Goal: Information Seeking & Learning: Learn about a topic

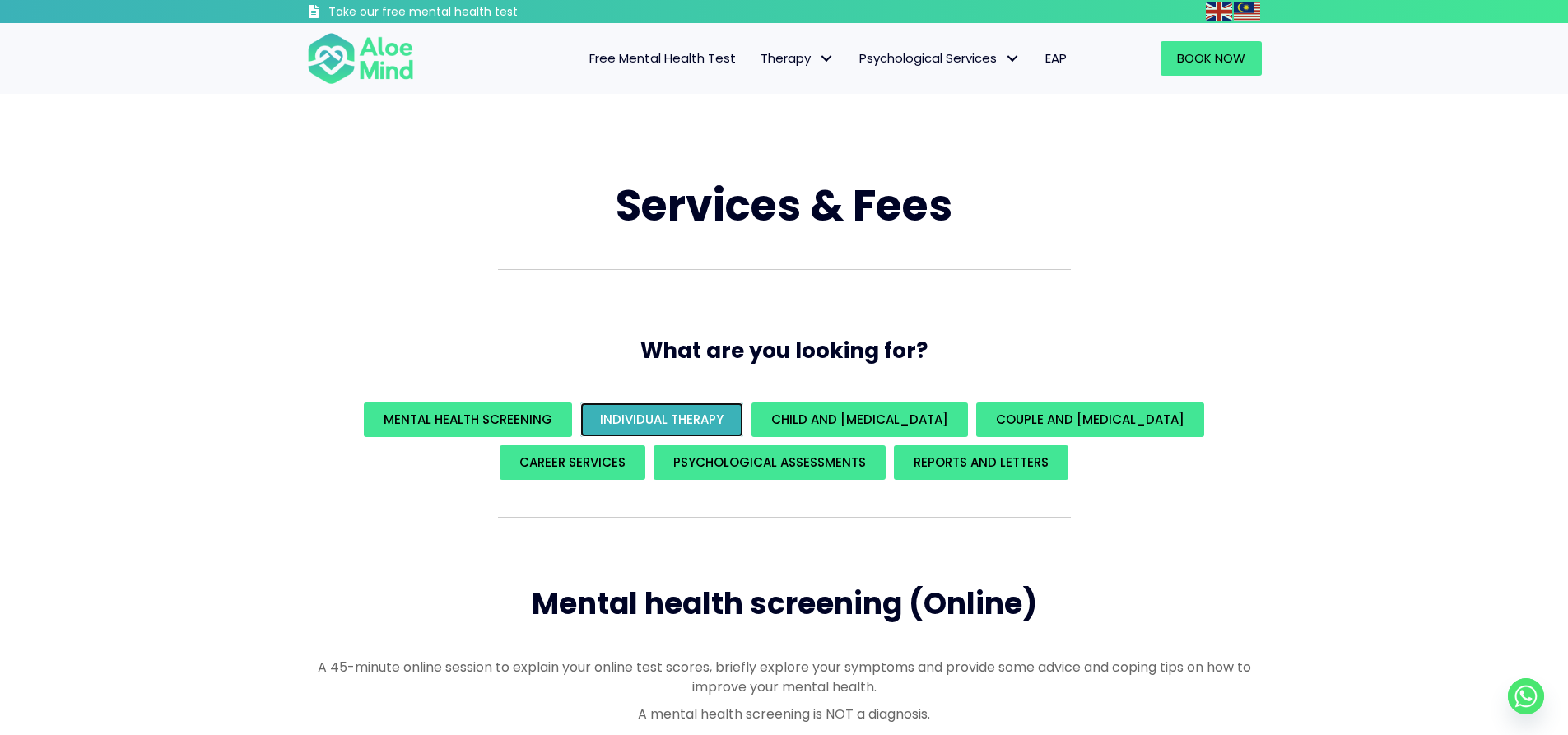
click at [656, 415] on span "Individual Therapy" at bounding box center [662, 419] width 123 height 17
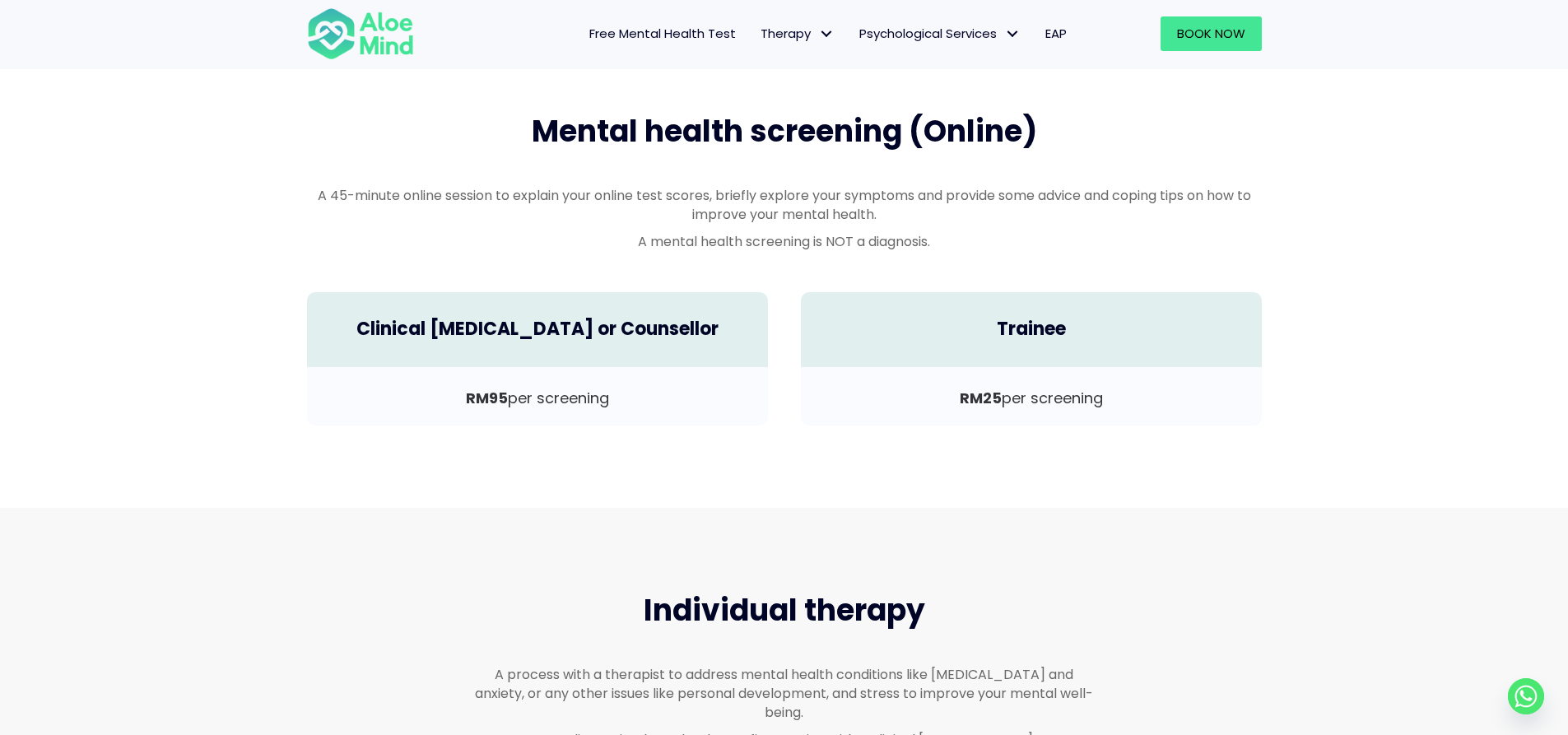
scroll to position [141, 0]
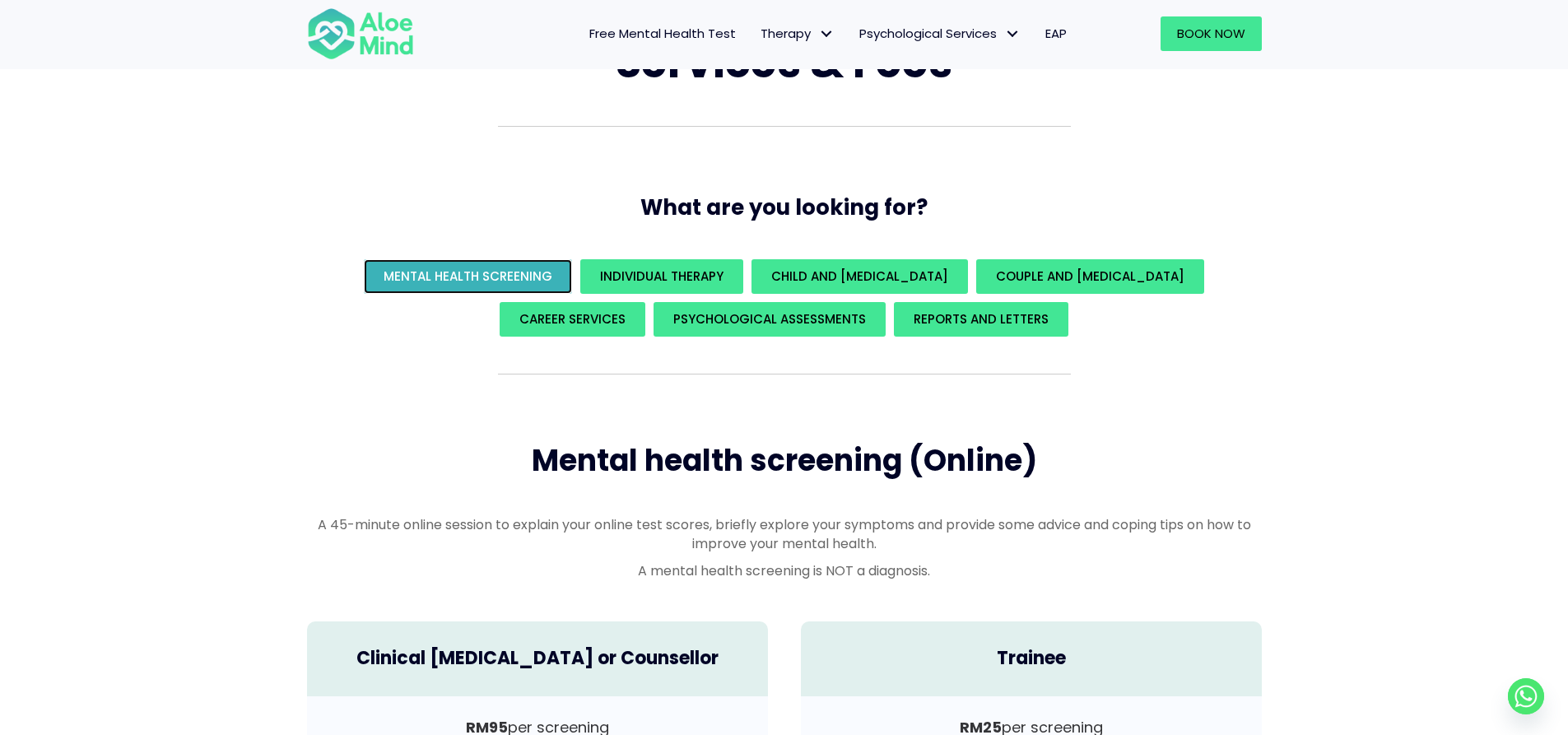
click at [483, 271] on span "Mental Health Screening" at bounding box center [467, 276] width 169 height 17
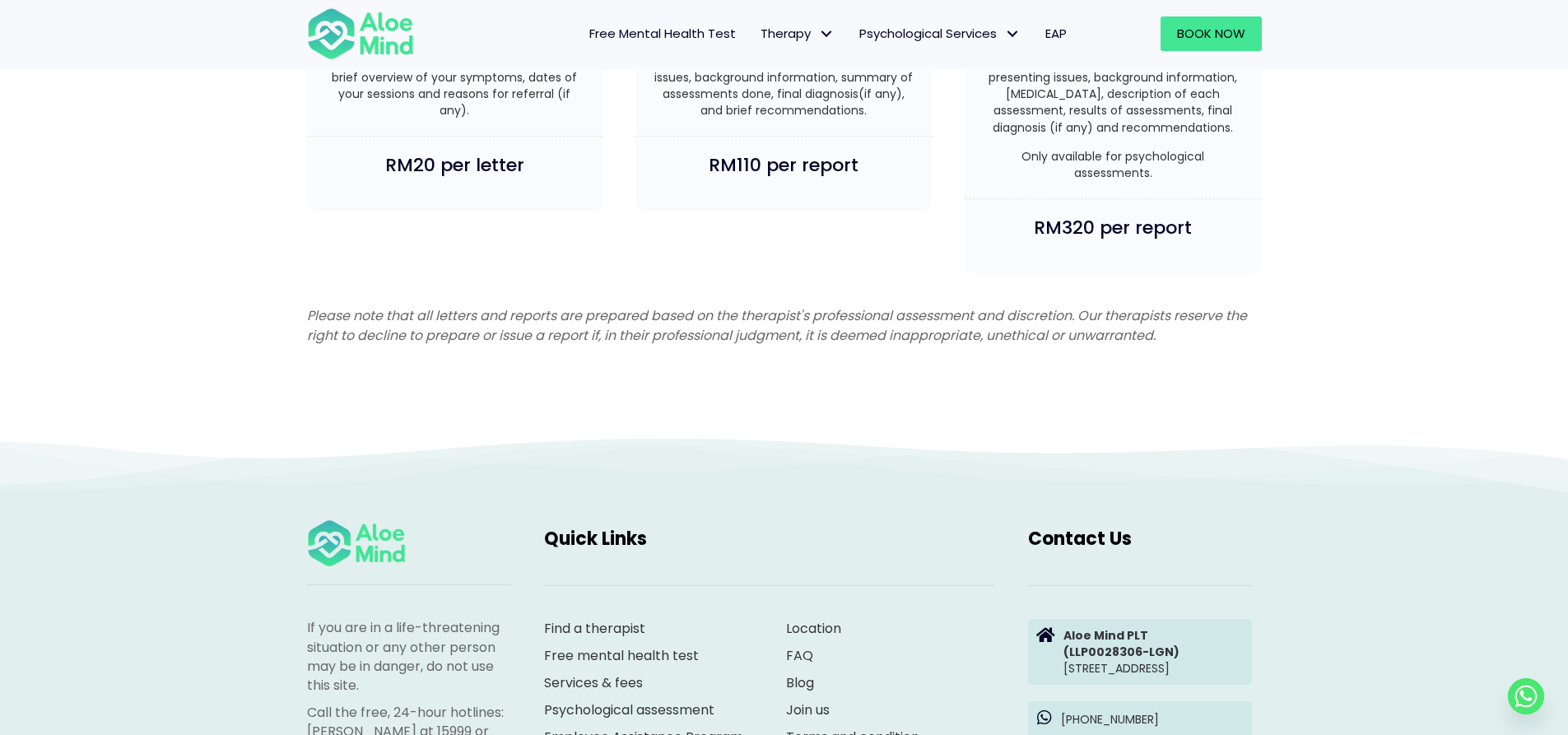
scroll to position [4268, 0]
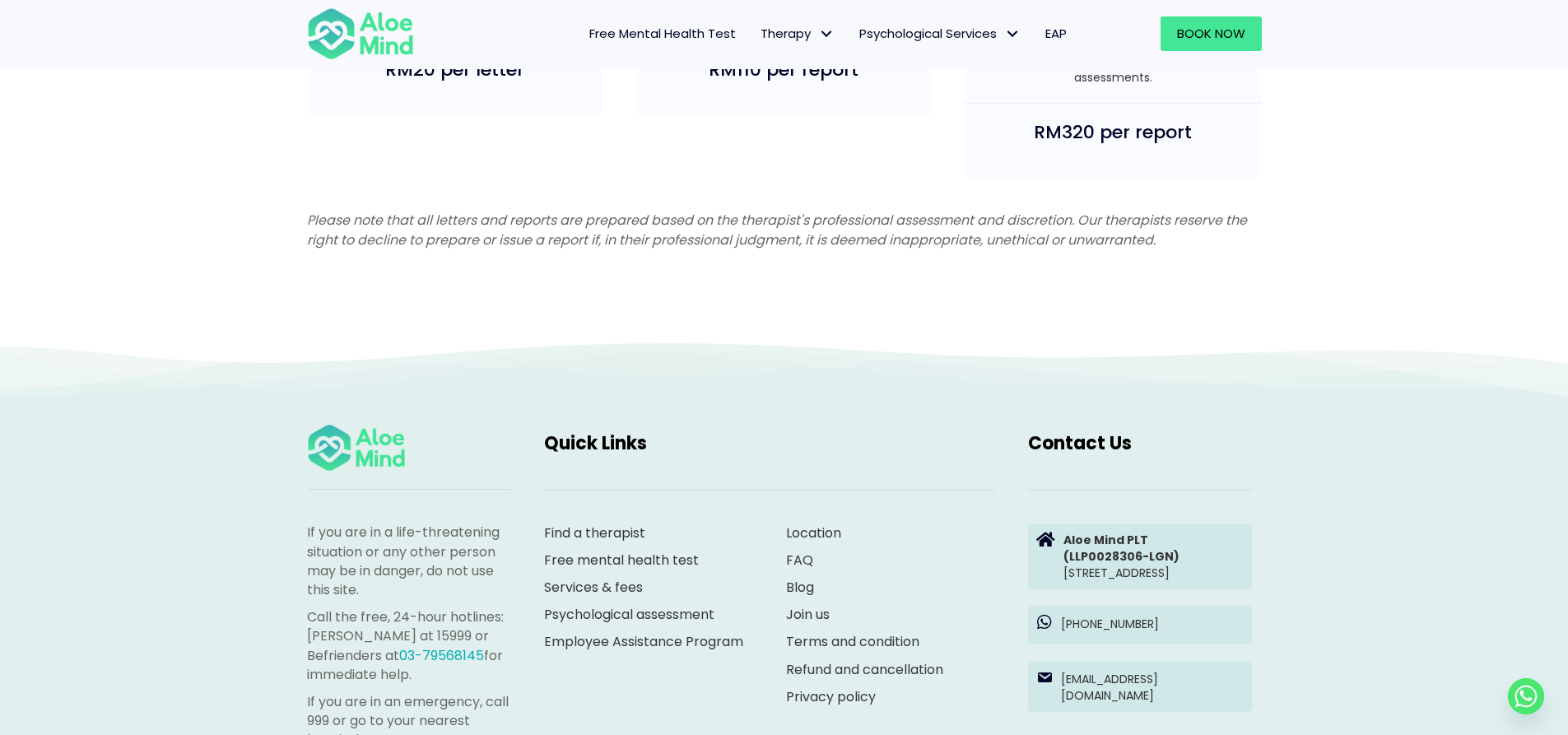
scroll to position [1043, 0]
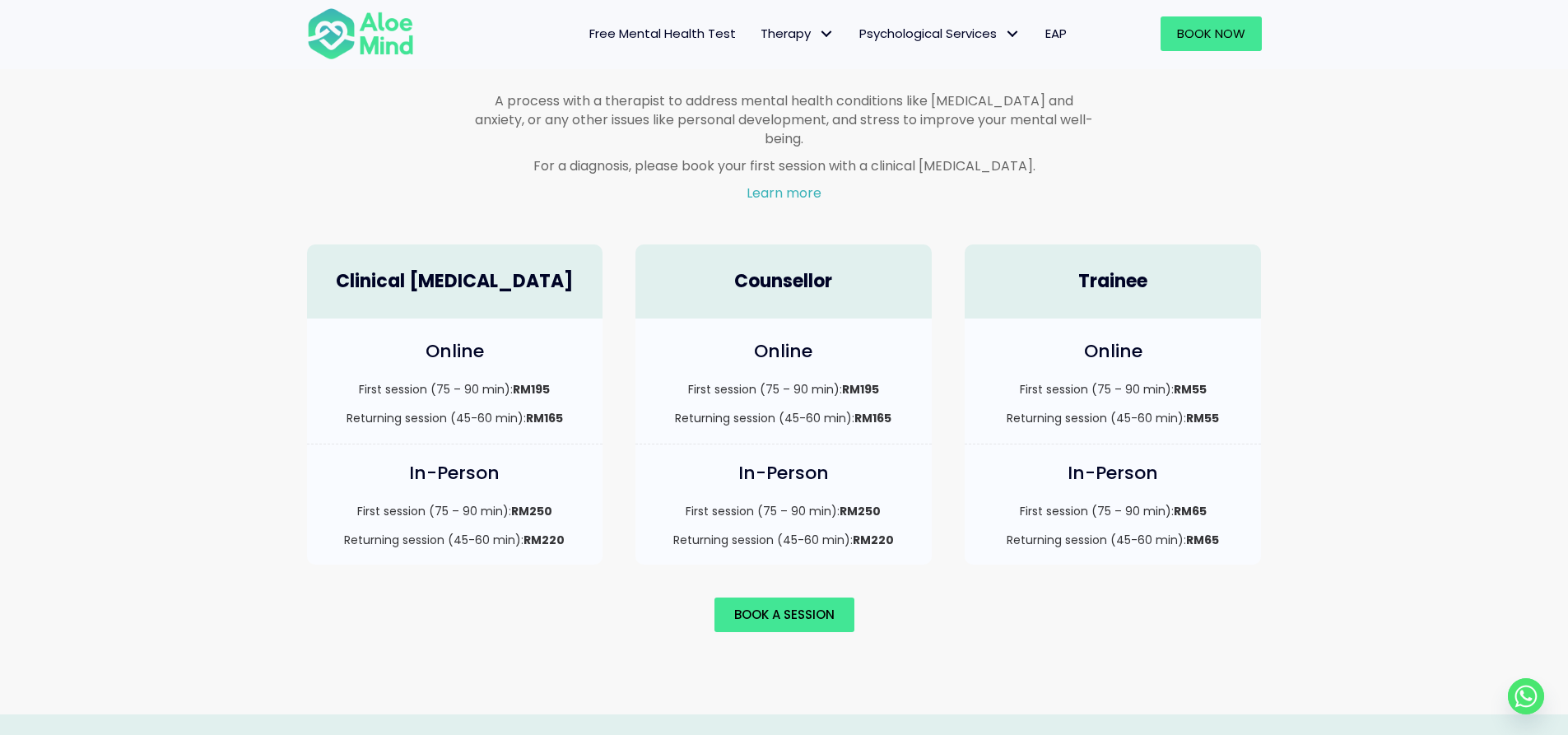
scroll to position [964, 0]
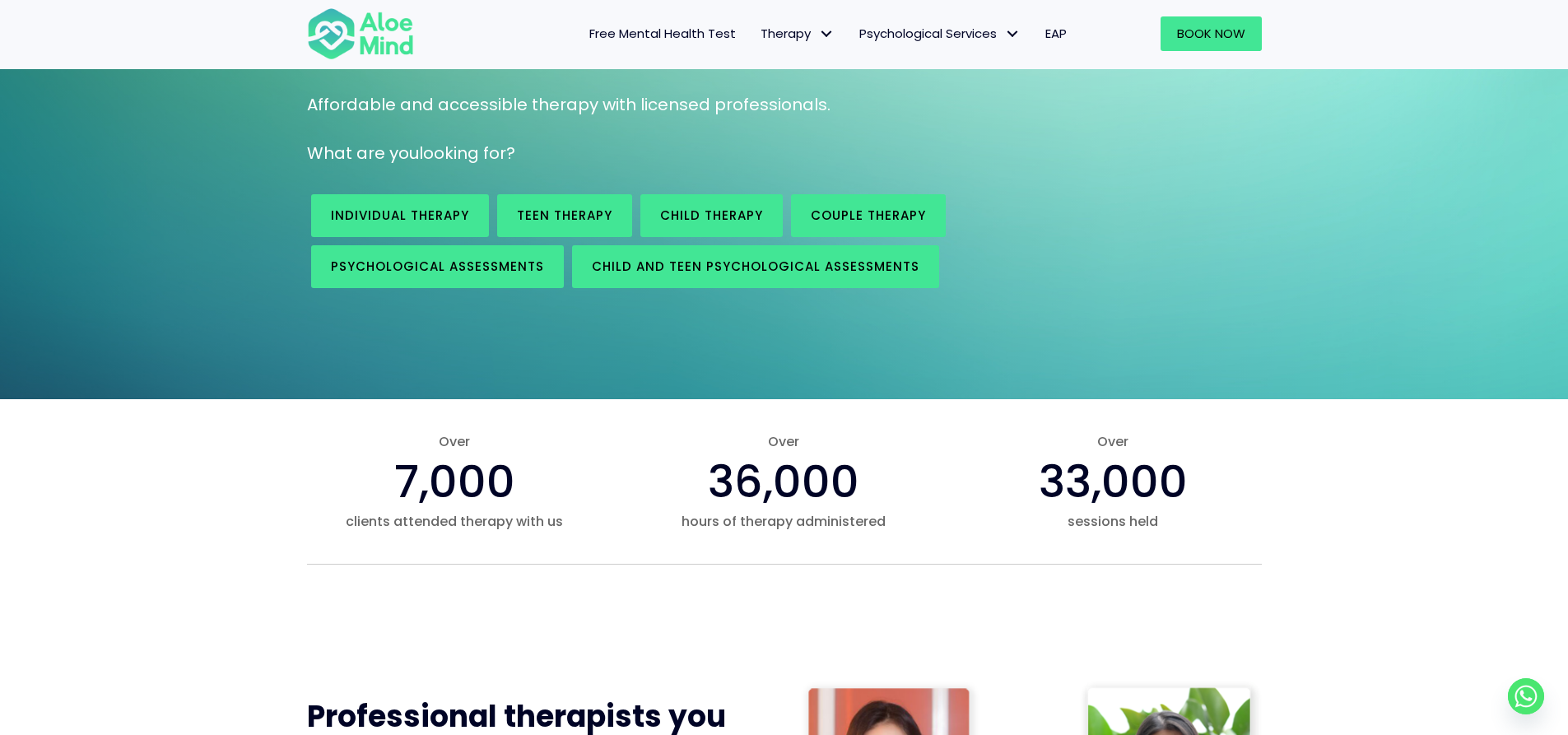
scroll to position [82, 0]
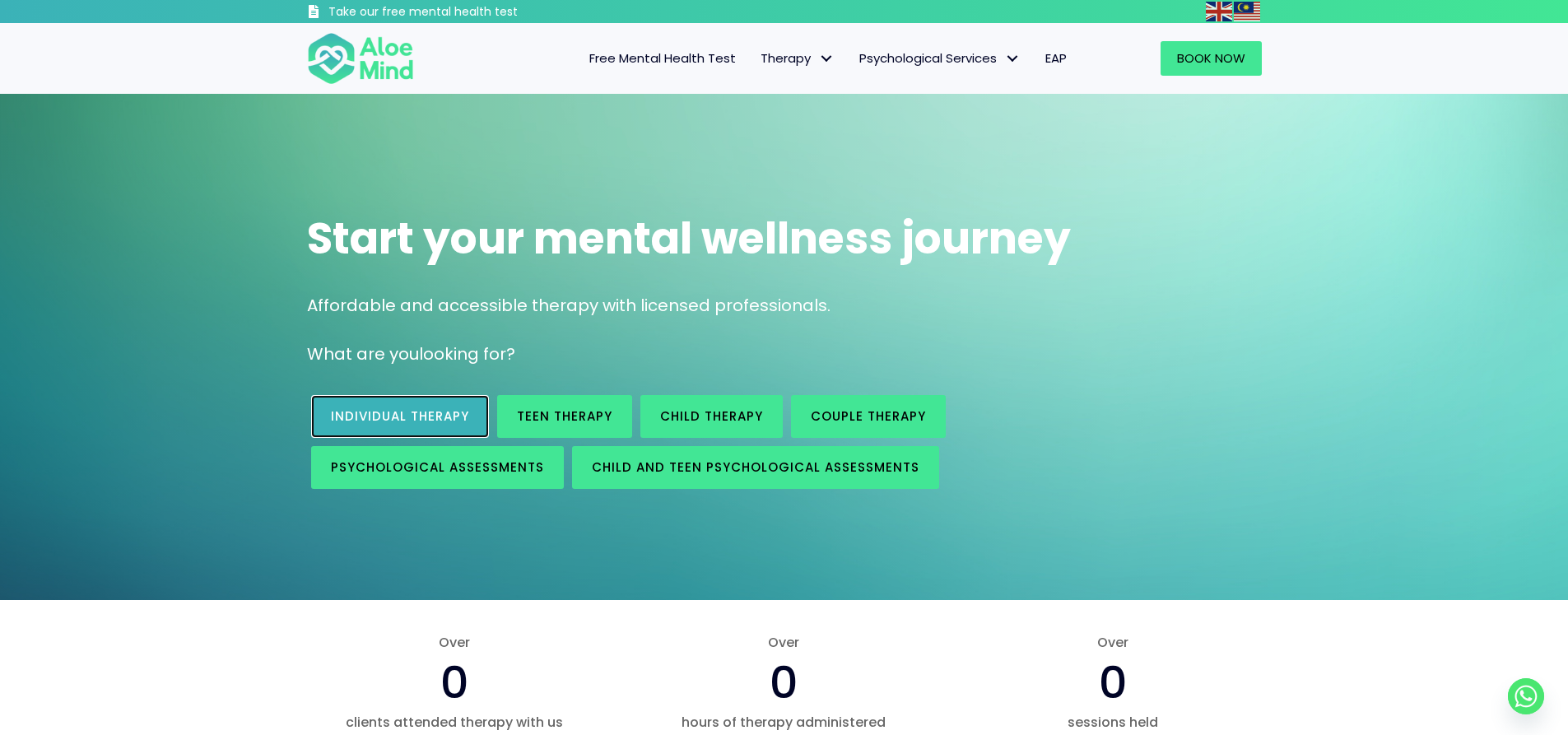
click at [427, 400] on link "Individual therapy" at bounding box center [400, 416] width 178 height 42
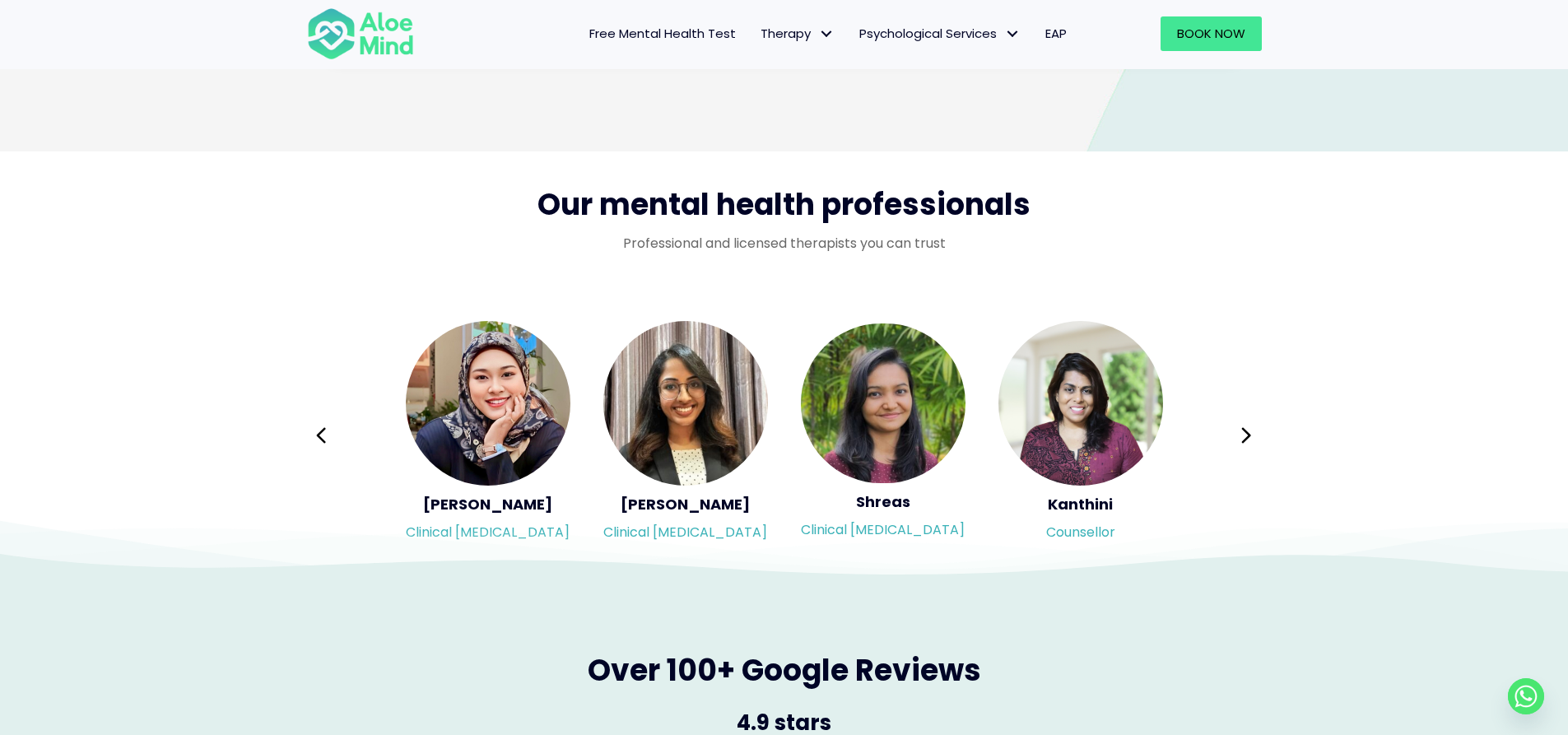
scroll to position [2634, 0]
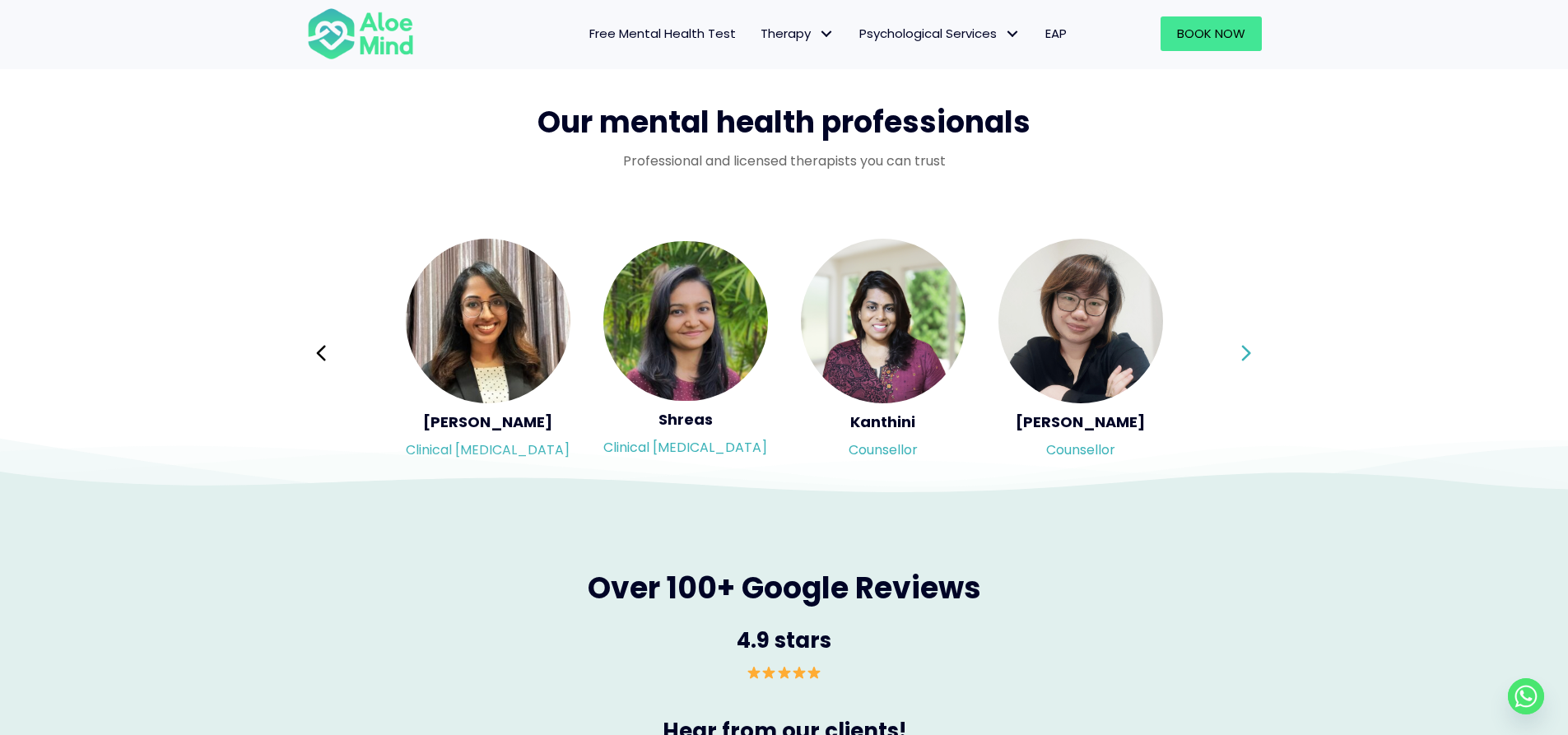
click at [1239, 348] on button "Next" at bounding box center [1246, 353] width 39 height 39
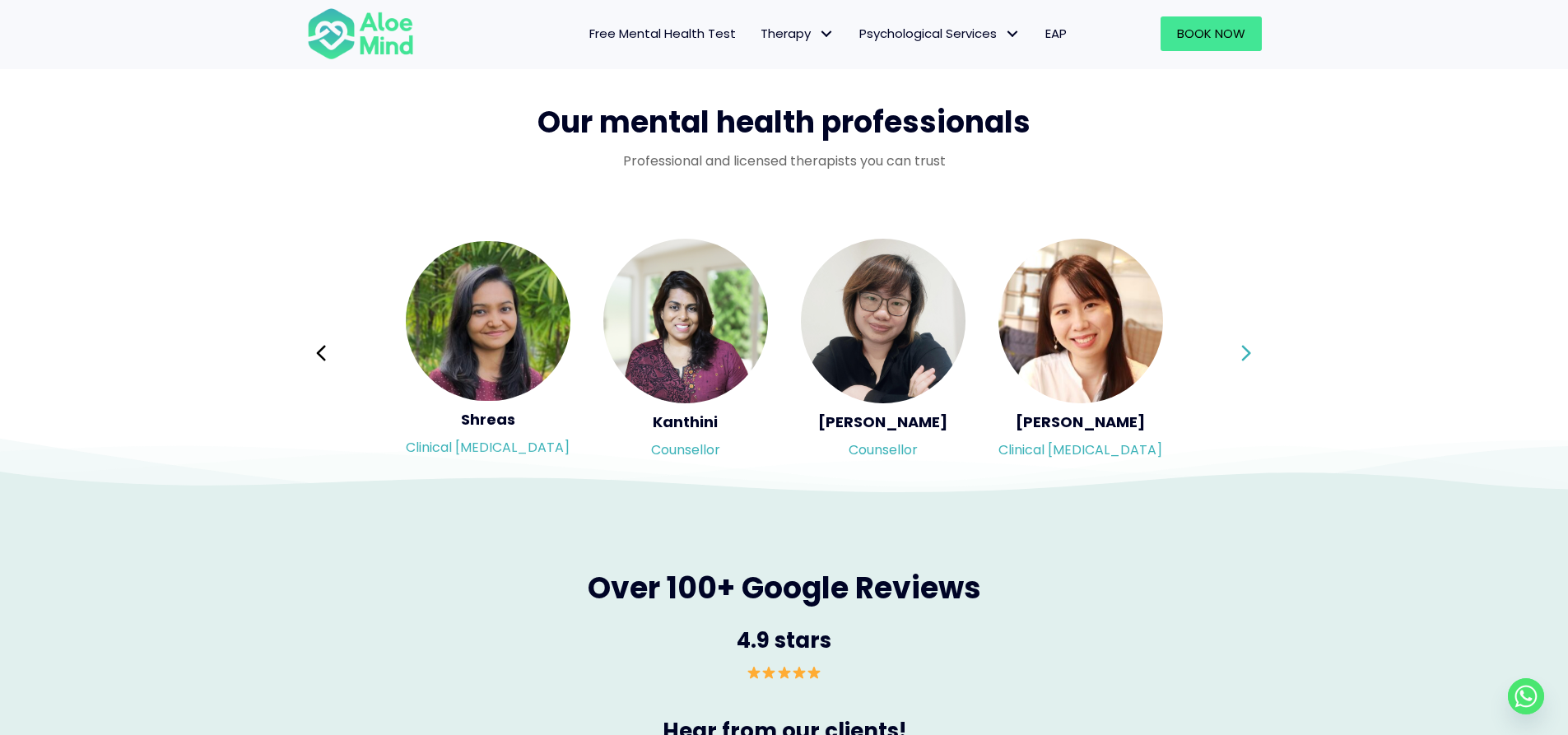
click at [1239, 348] on button "Next" at bounding box center [1246, 353] width 39 height 39
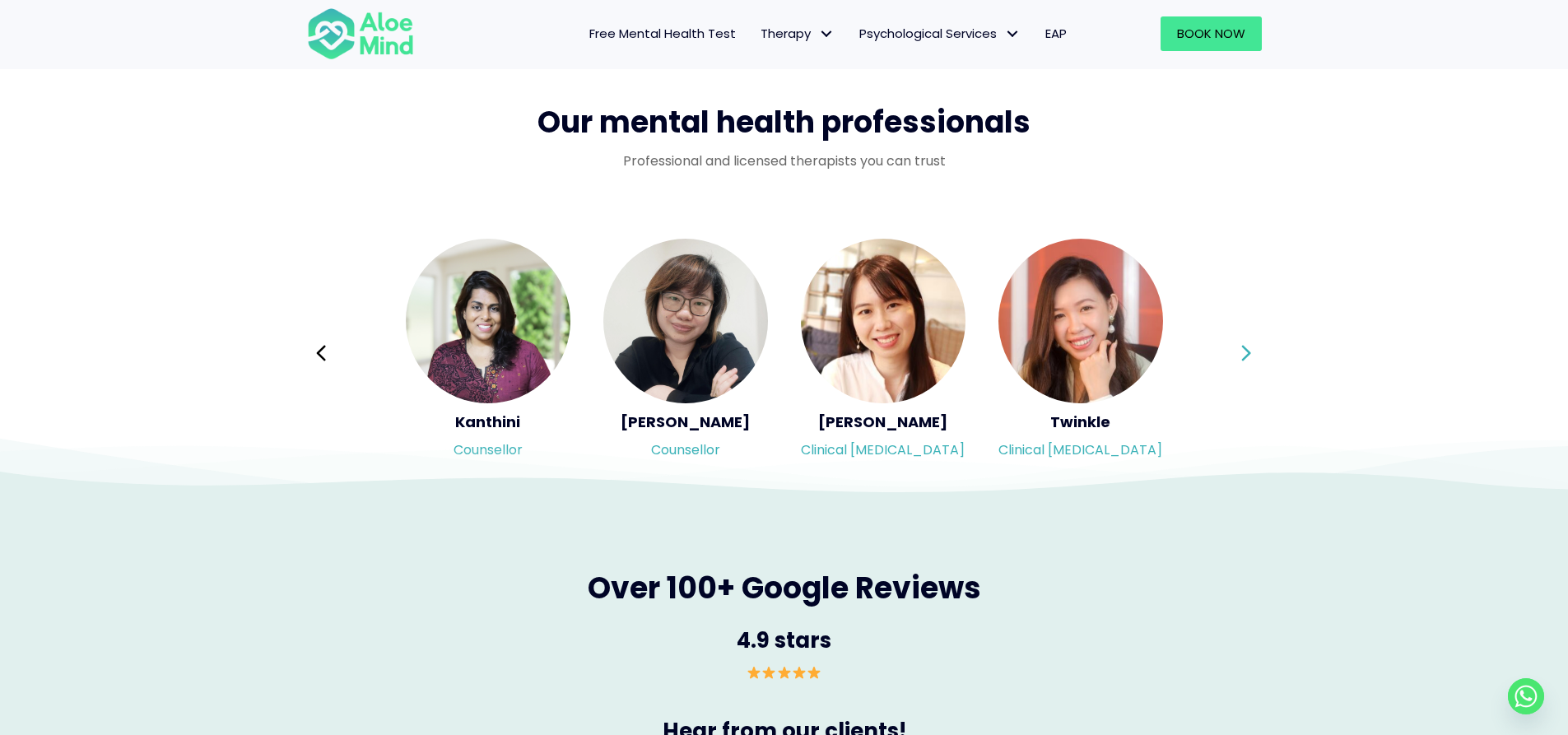
click at [1239, 348] on button "Next" at bounding box center [1246, 353] width 39 height 39
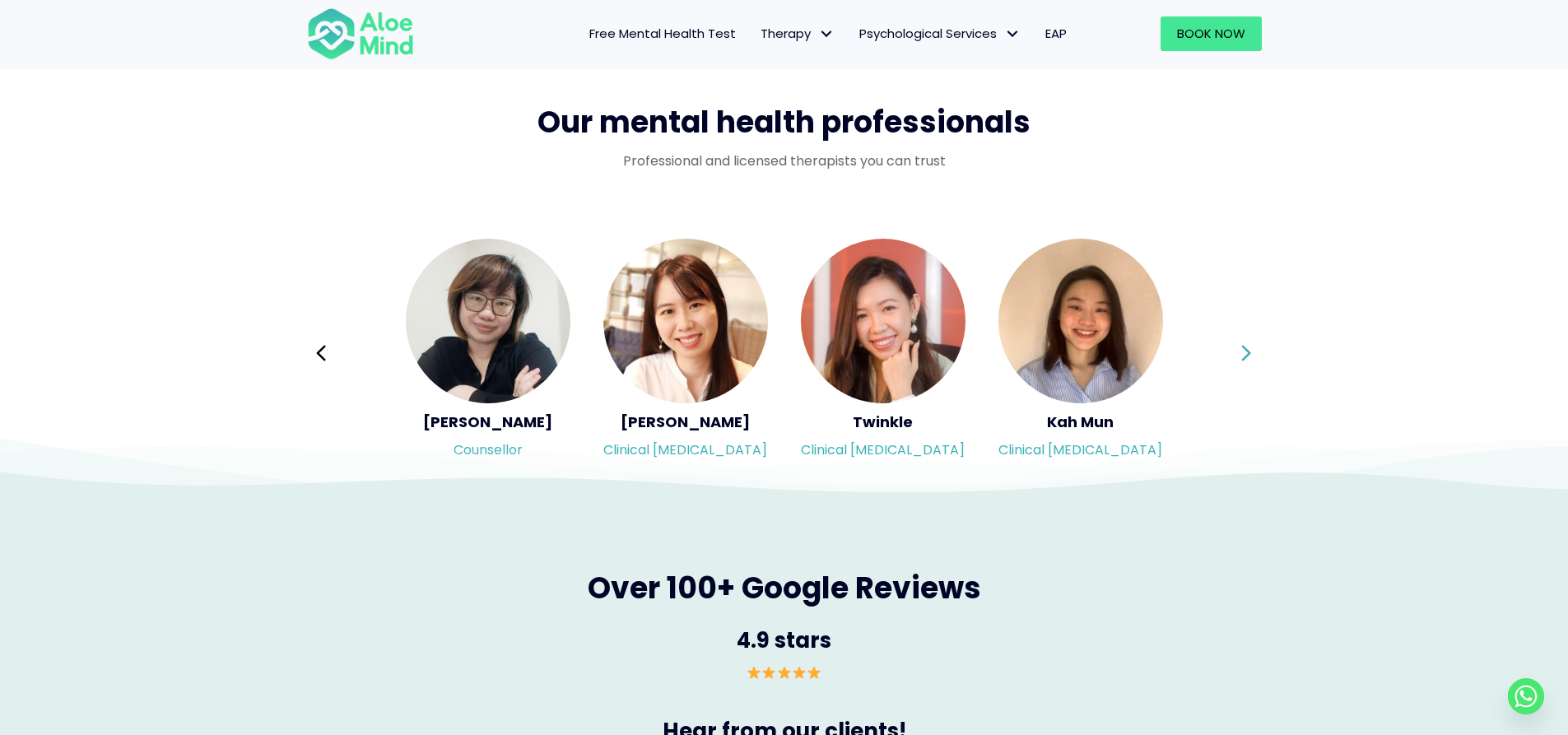
click at [1239, 348] on div "Syndy Clinical [MEDICAL_DATA] Diveena Clinical [MEDICAL_DATA] Elynna Counsellor…" at bounding box center [784, 353] width 954 height 232
click at [1239, 348] on button "Next" at bounding box center [1246, 353] width 39 height 39
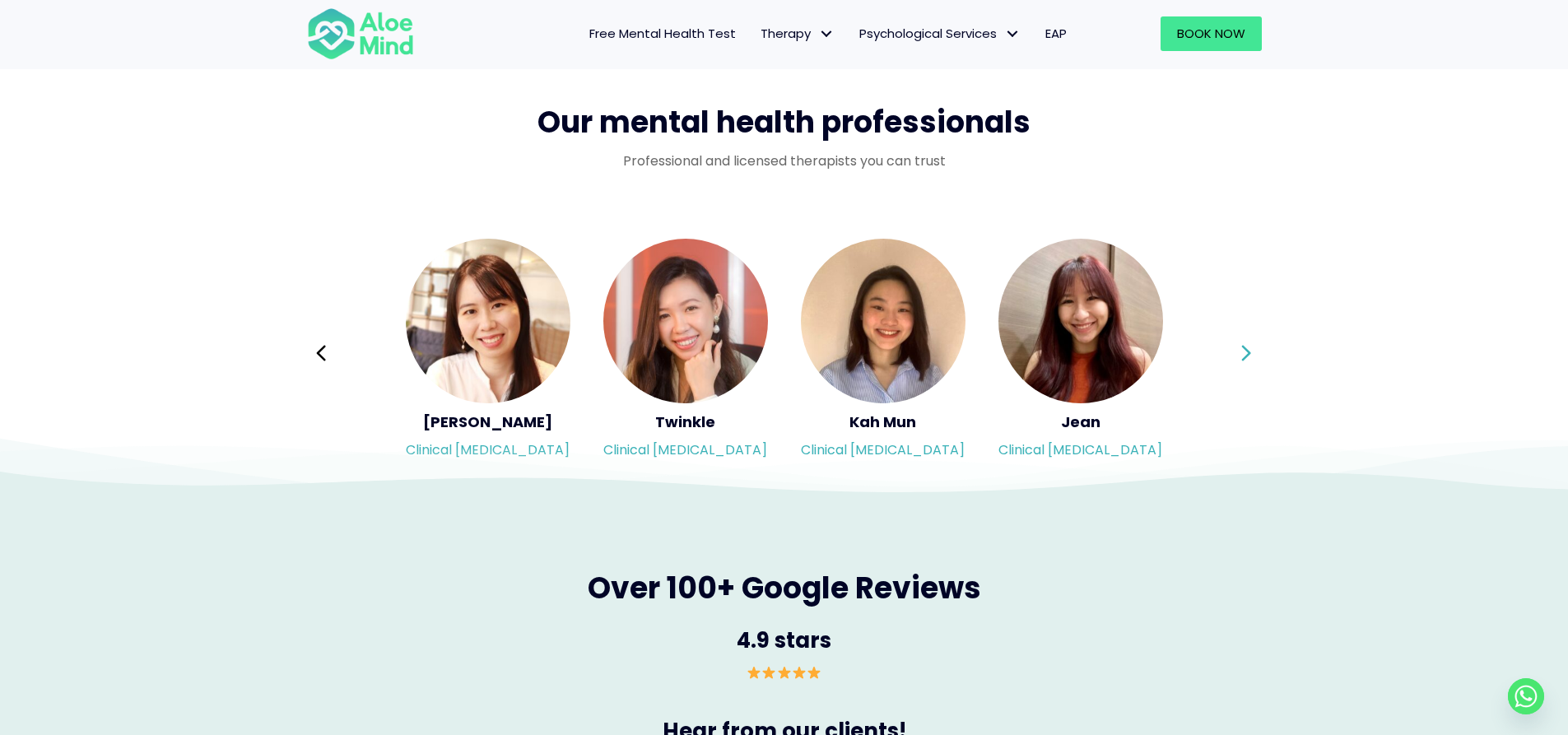
click at [1239, 348] on button "Next" at bounding box center [1246, 353] width 39 height 39
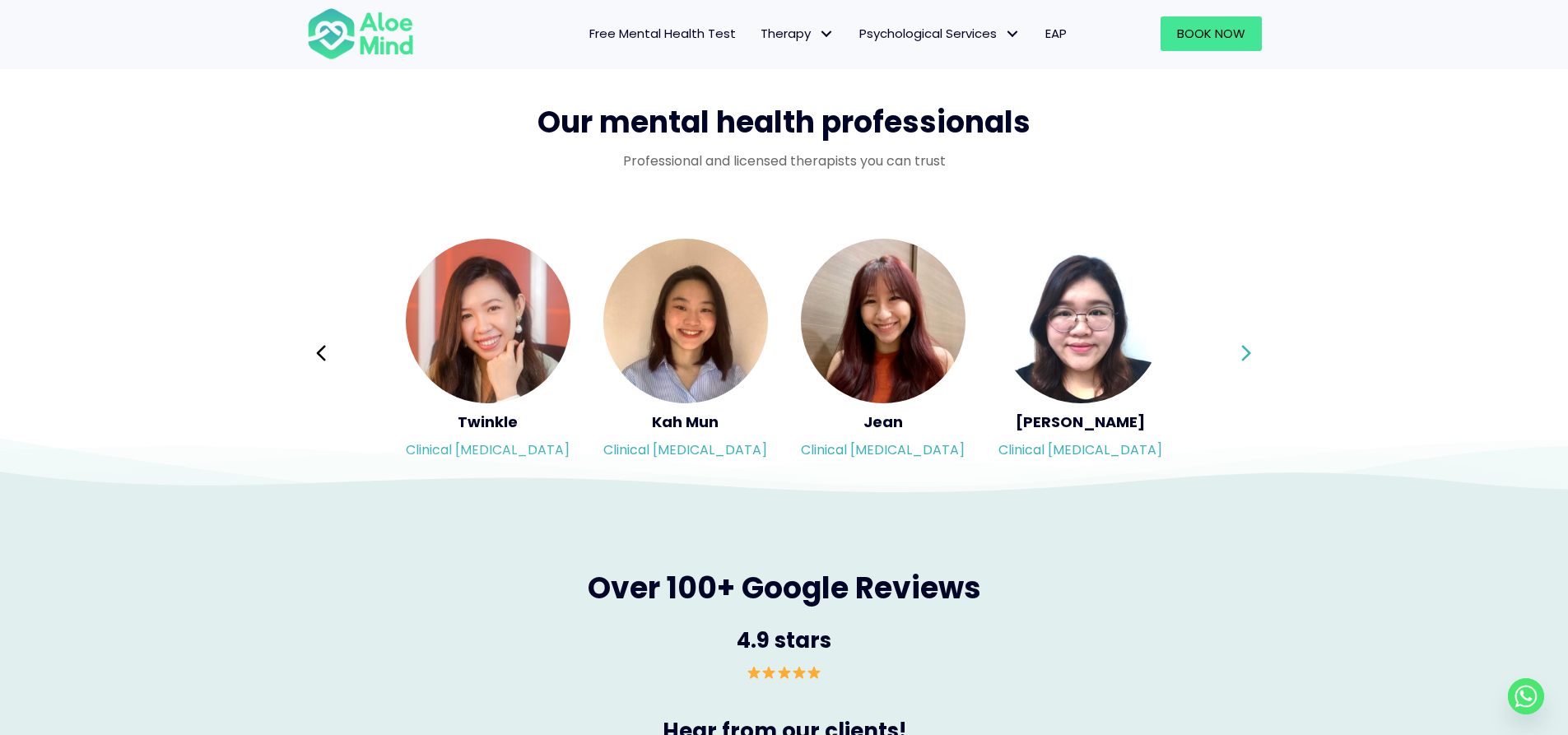
click at [1239, 348] on div "Syndy Clinical [MEDICAL_DATA] Diveena Clinical [MEDICAL_DATA] Elynna Counsellor…" at bounding box center [784, 353] width 954 height 232
click at [1239, 348] on button "Next" at bounding box center [1246, 353] width 39 height 39
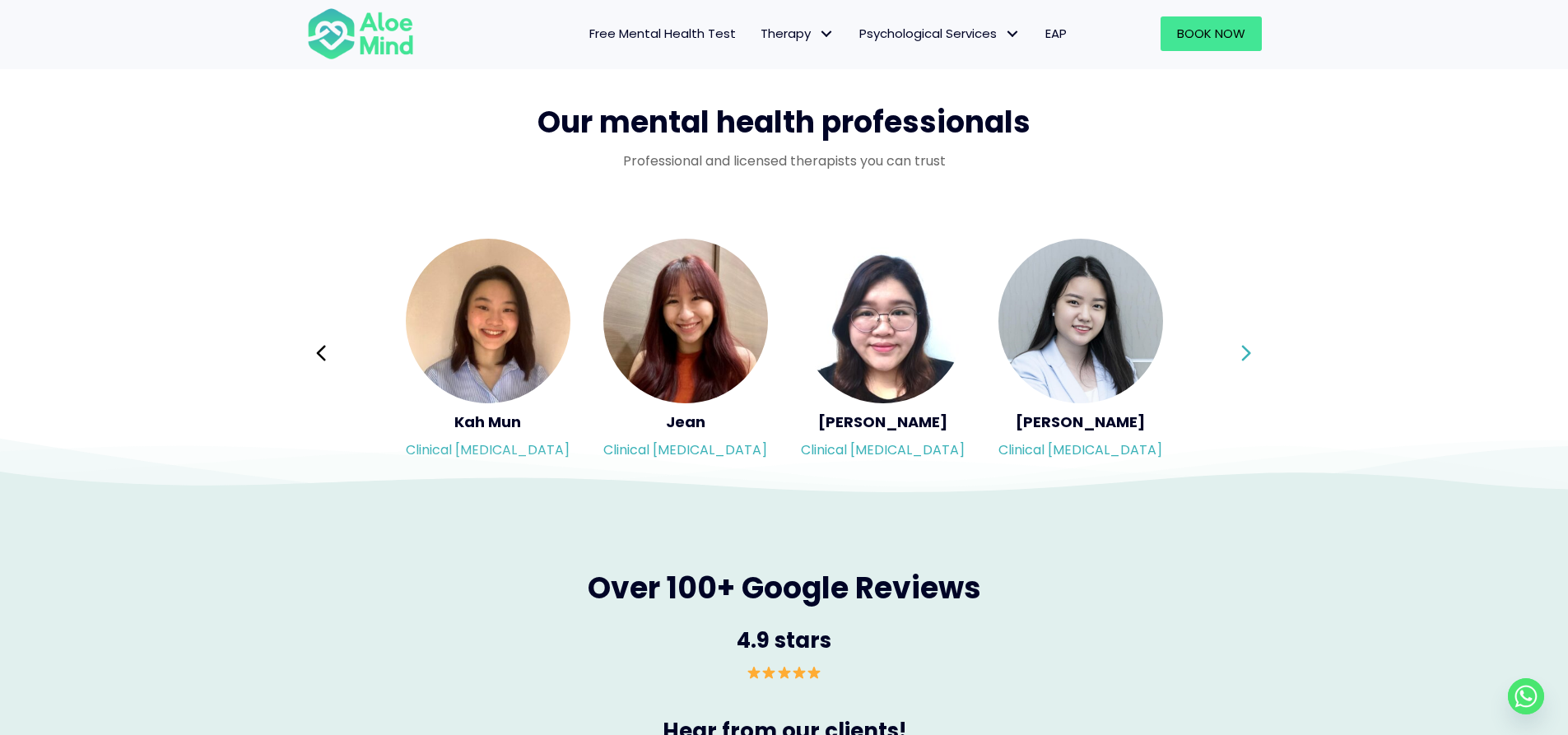
click at [1239, 348] on div "Syndy Clinical [MEDICAL_DATA] Diveena Clinical [MEDICAL_DATA] Elynna Counsellor…" at bounding box center [784, 353] width 954 height 232
click at [1239, 348] on button "Next" at bounding box center [1246, 353] width 39 height 39
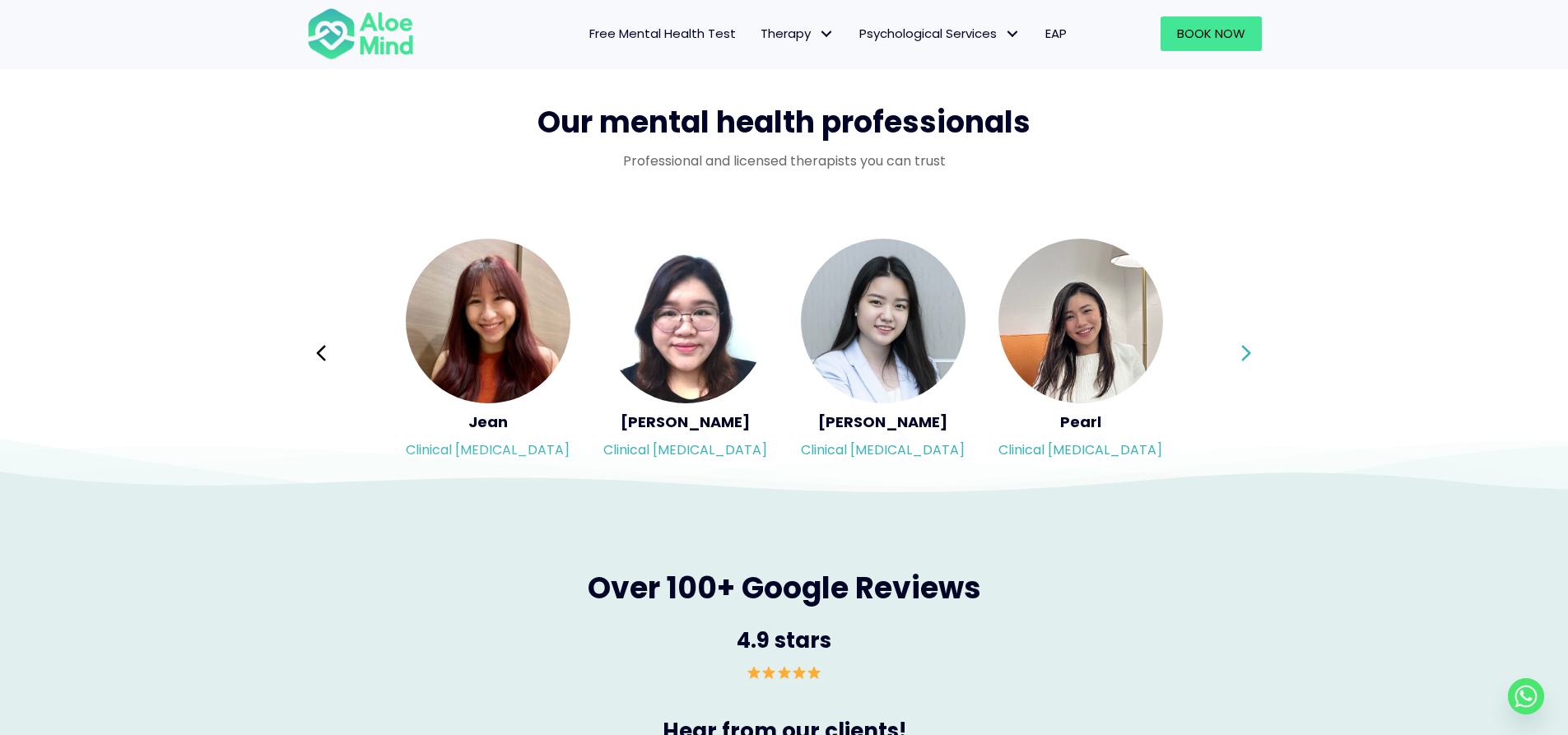
click at [1239, 348] on div "Syndy Clinical [MEDICAL_DATA] Diveena Clinical [MEDICAL_DATA] Elynna Counsellor…" at bounding box center [784, 353] width 954 height 232
click at [1239, 348] on button "Next" at bounding box center [1246, 353] width 39 height 39
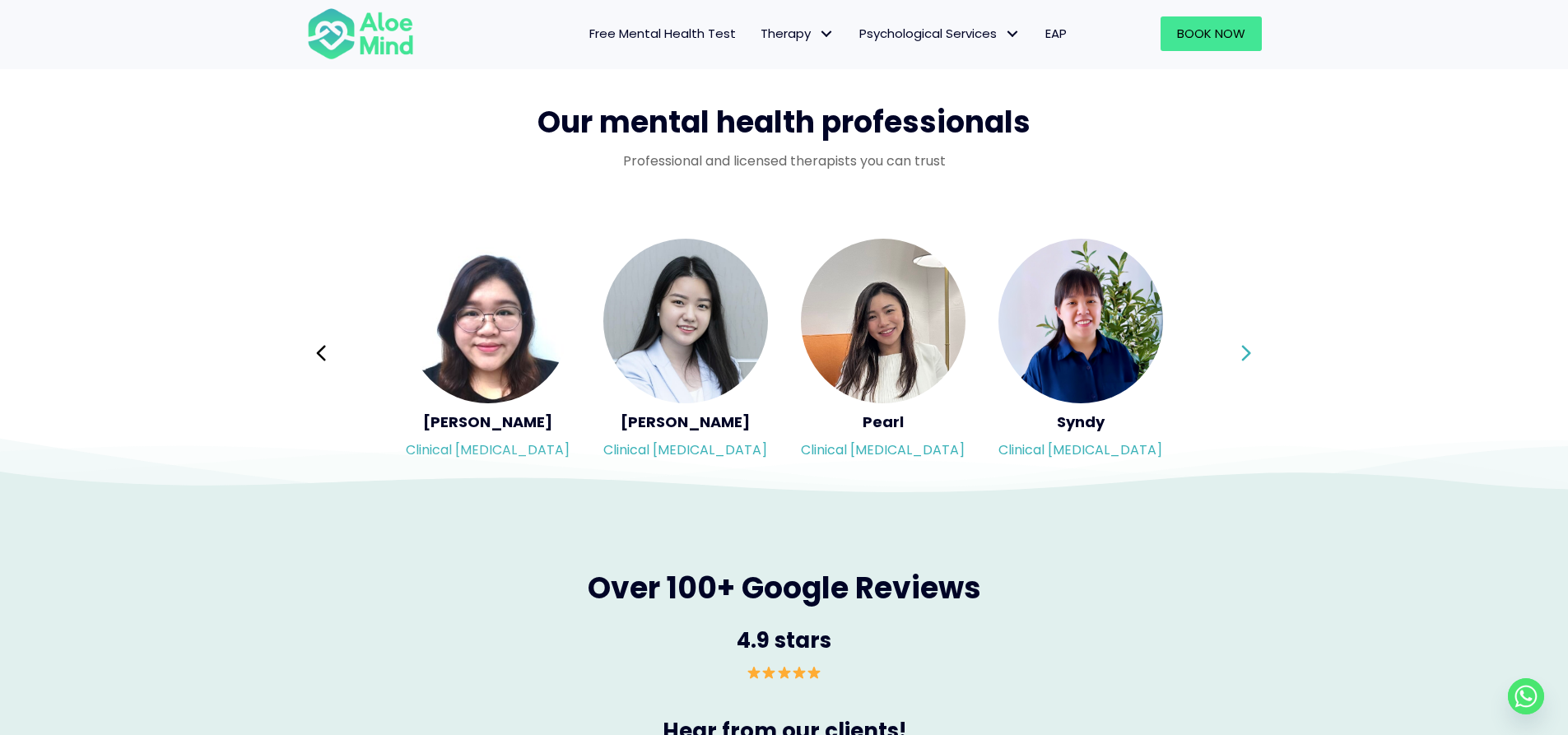
click at [1239, 348] on button "Next" at bounding box center [1246, 353] width 39 height 39
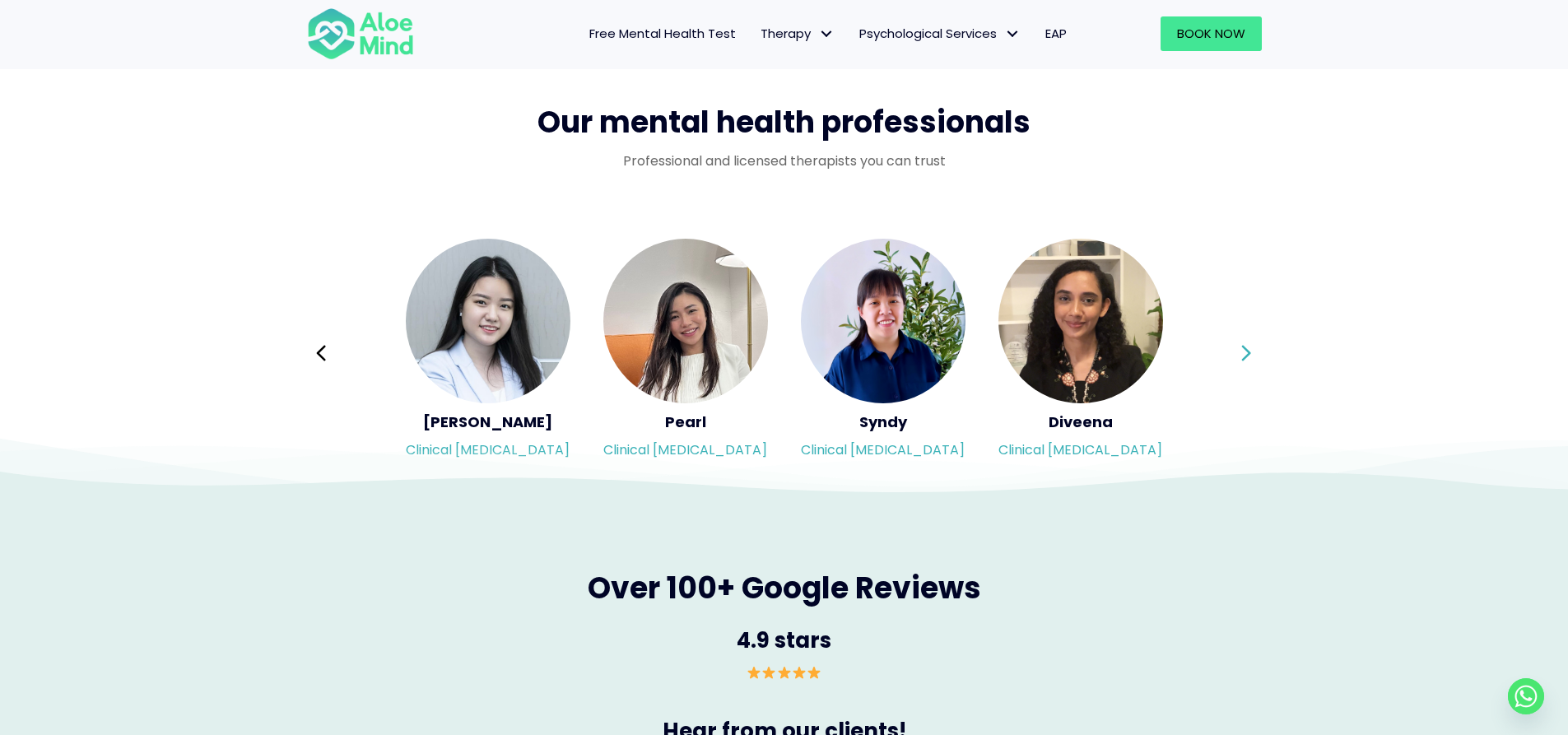
click at [1239, 348] on button "Next" at bounding box center [1246, 353] width 39 height 39
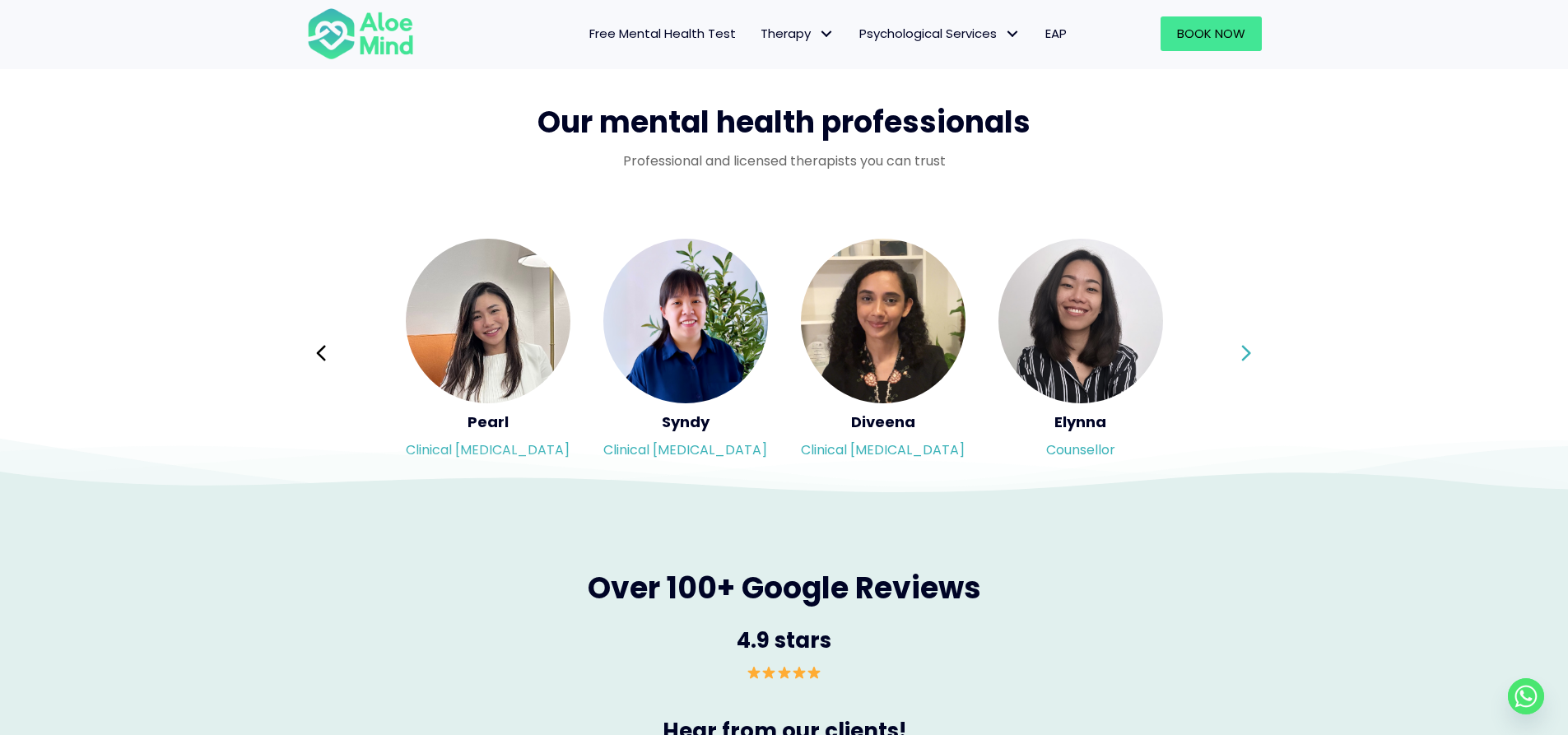
click at [1239, 348] on div "Syndy Clinical [MEDICAL_DATA] Diveena Clinical [MEDICAL_DATA] Elynna Counsellor…" at bounding box center [784, 353] width 954 height 232
click at [1239, 348] on button "Next" at bounding box center [1246, 353] width 39 height 39
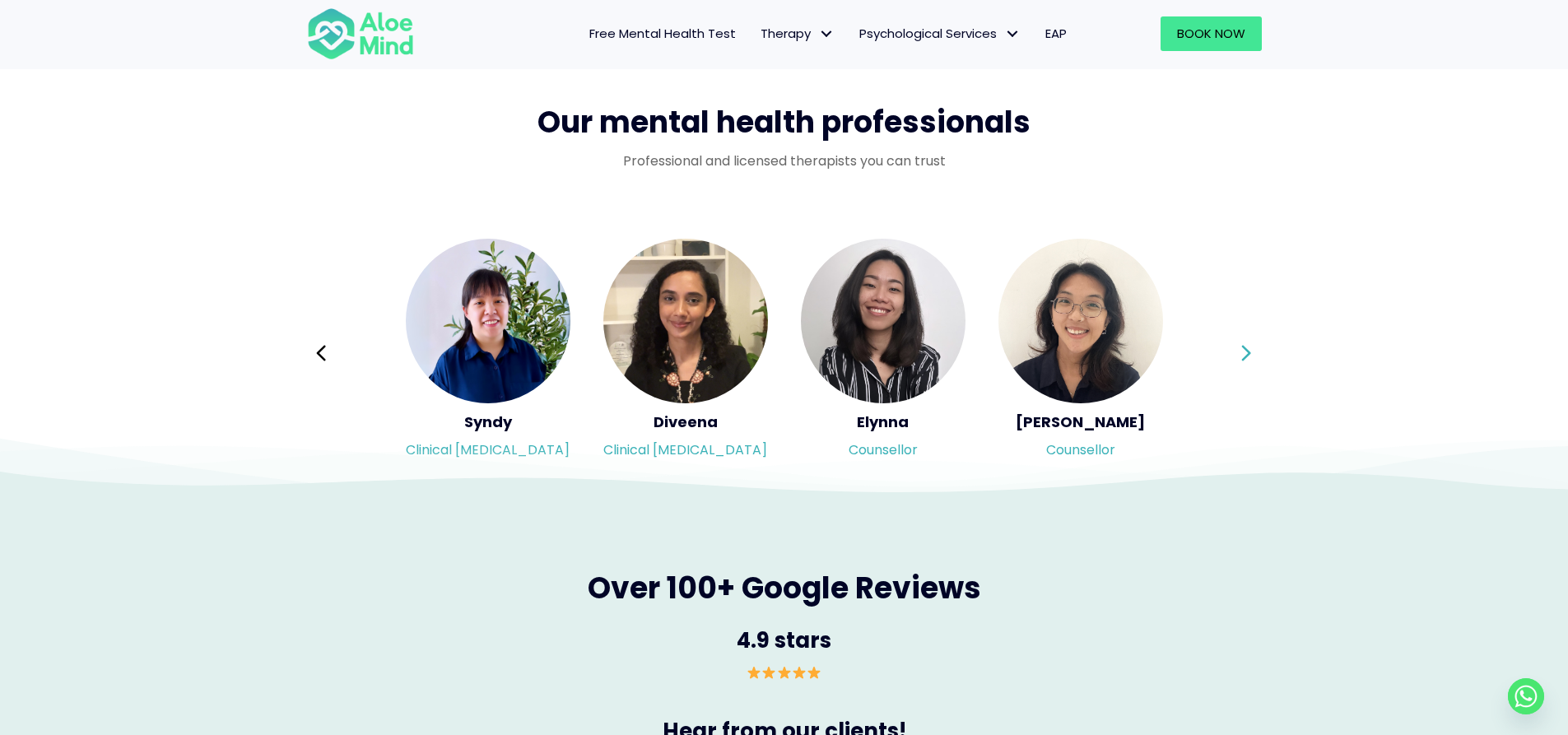
click at [1239, 348] on button "Next" at bounding box center [1246, 353] width 39 height 39
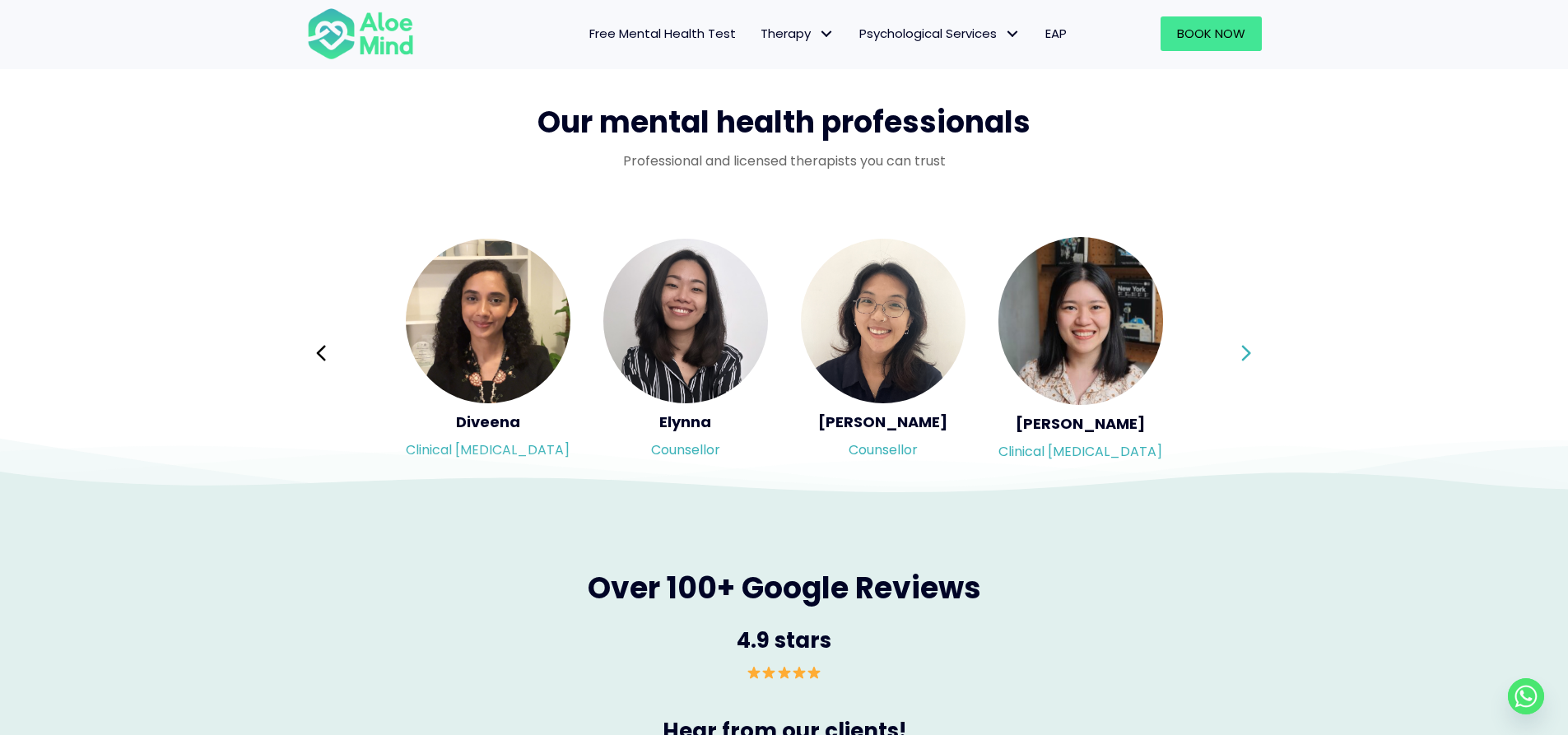
click at [1239, 348] on button "Next" at bounding box center [1246, 353] width 39 height 39
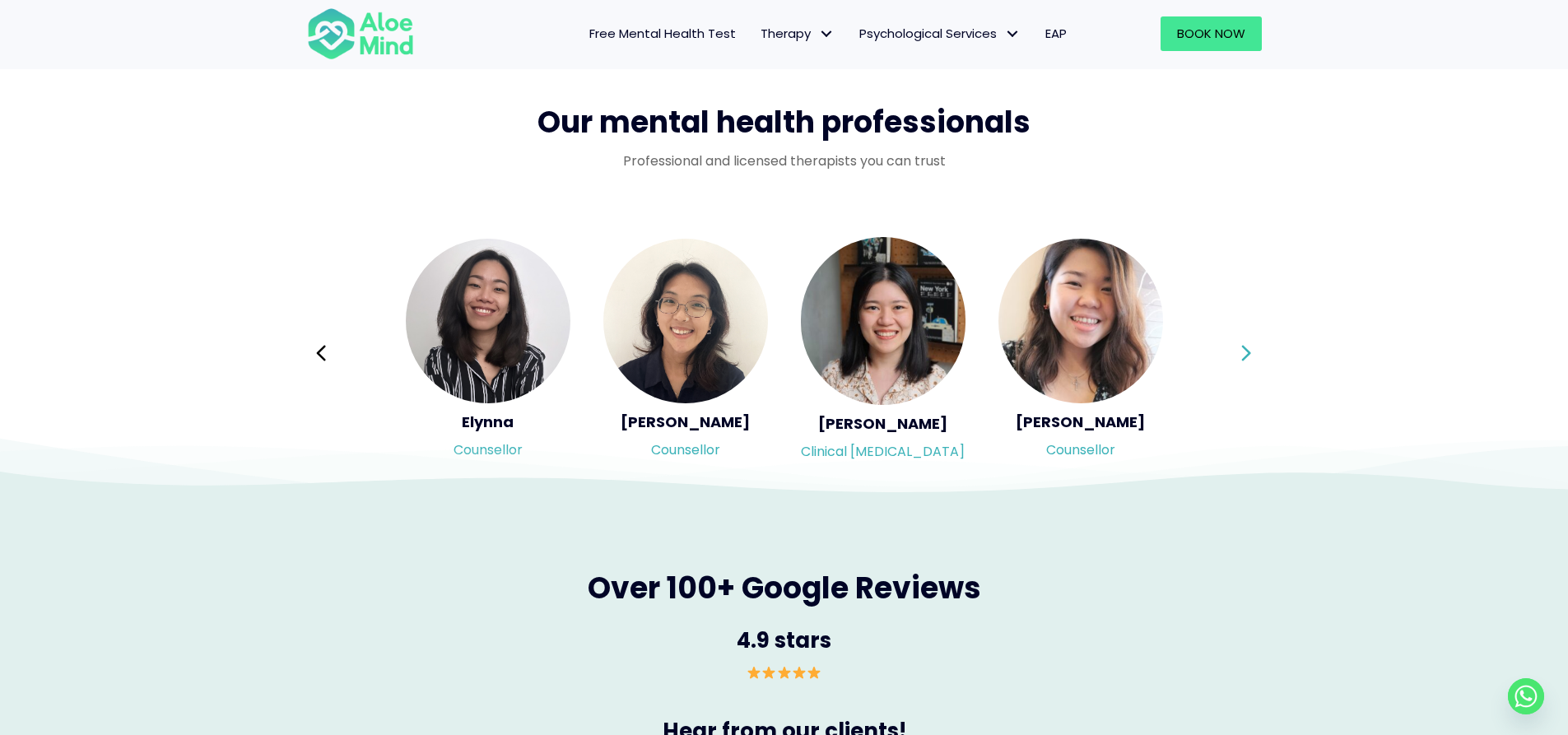
click at [1239, 348] on button "Next" at bounding box center [1246, 353] width 39 height 39
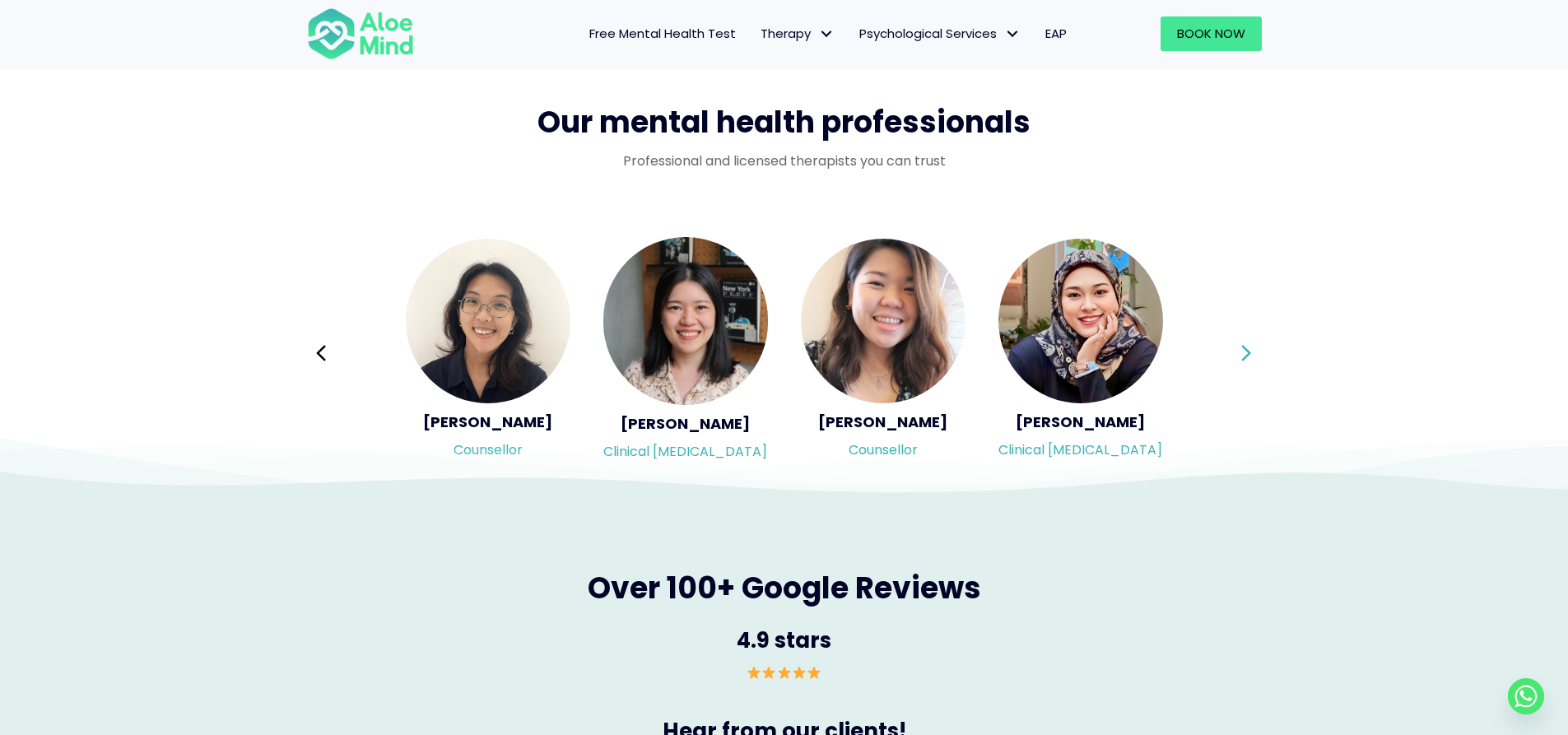
click at [1239, 348] on button "Next" at bounding box center [1246, 353] width 39 height 39
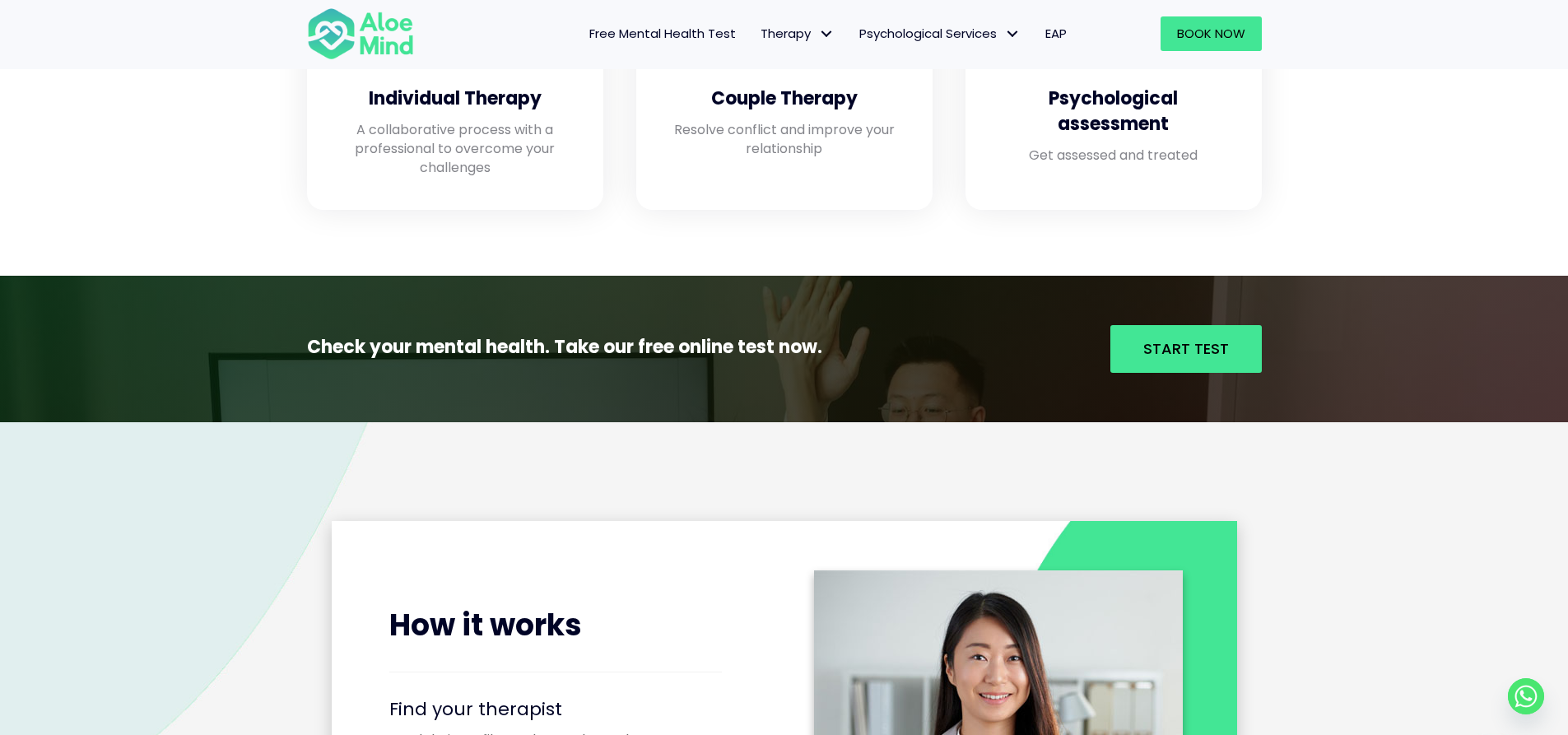
scroll to position [1563, 0]
